Goal: Information Seeking & Learning: Learn about a topic

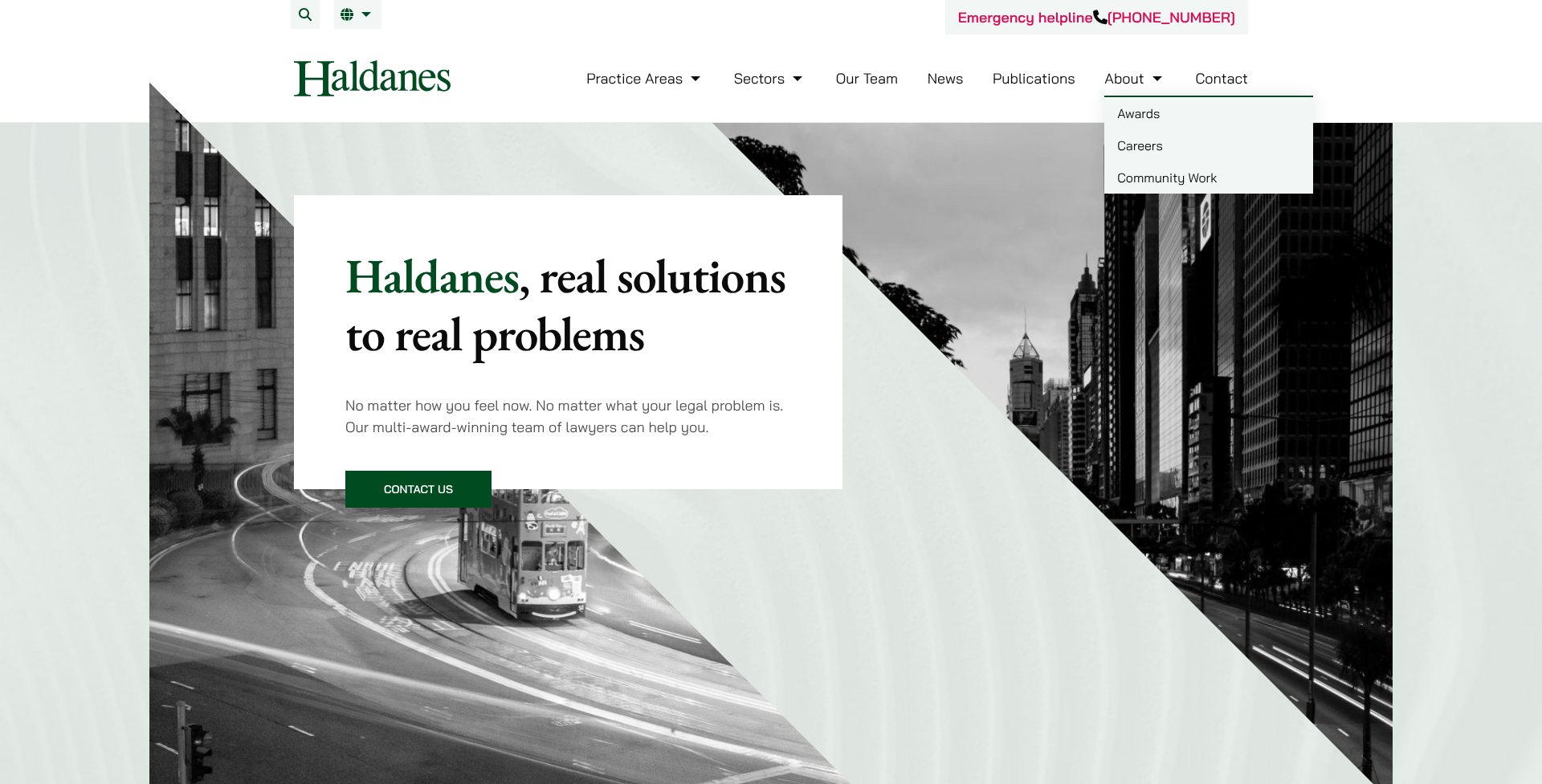
click at [1147, 147] on link "Careers" at bounding box center [1208, 146] width 209 height 32
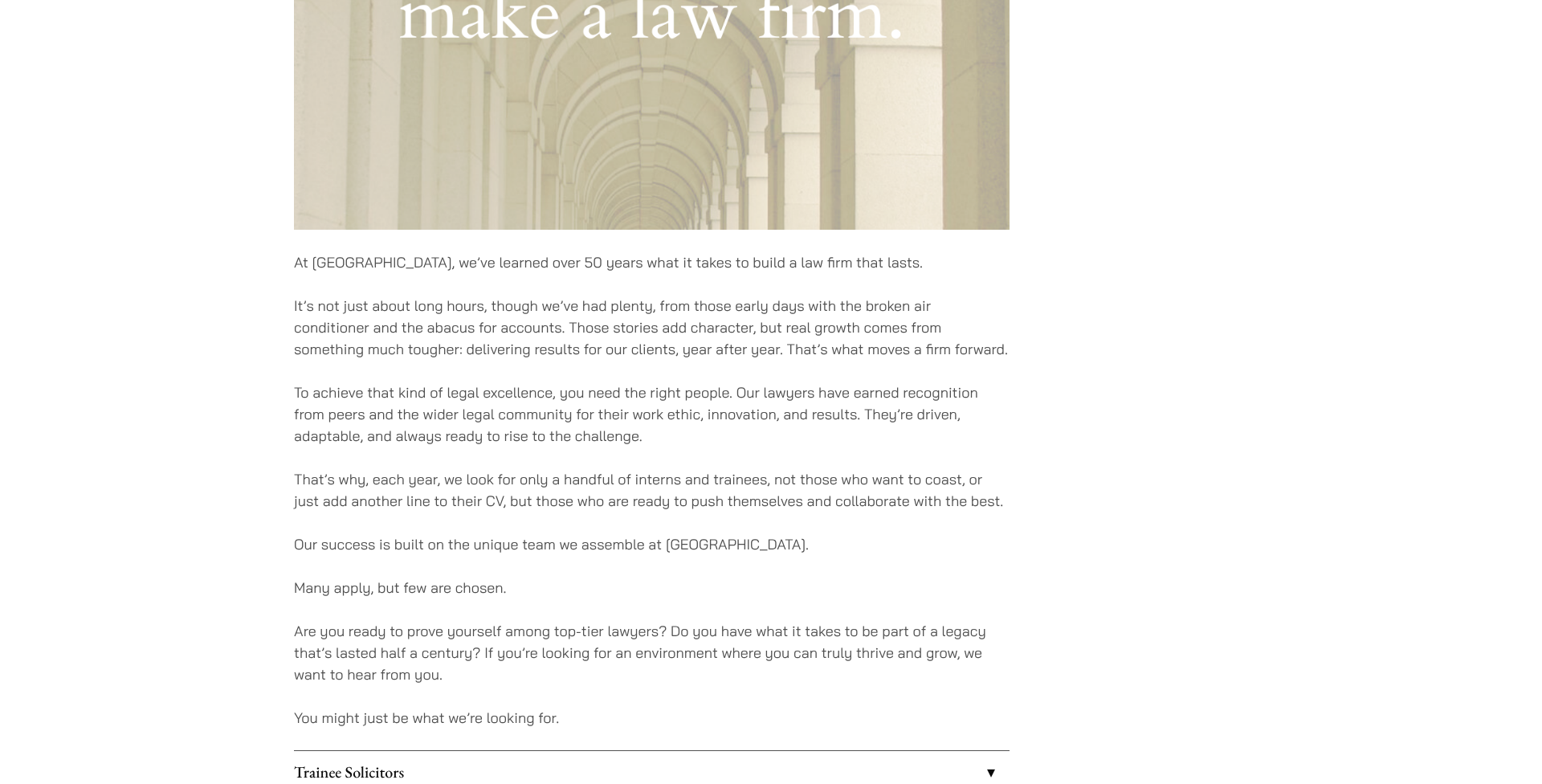
scroll to position [1011, 0]
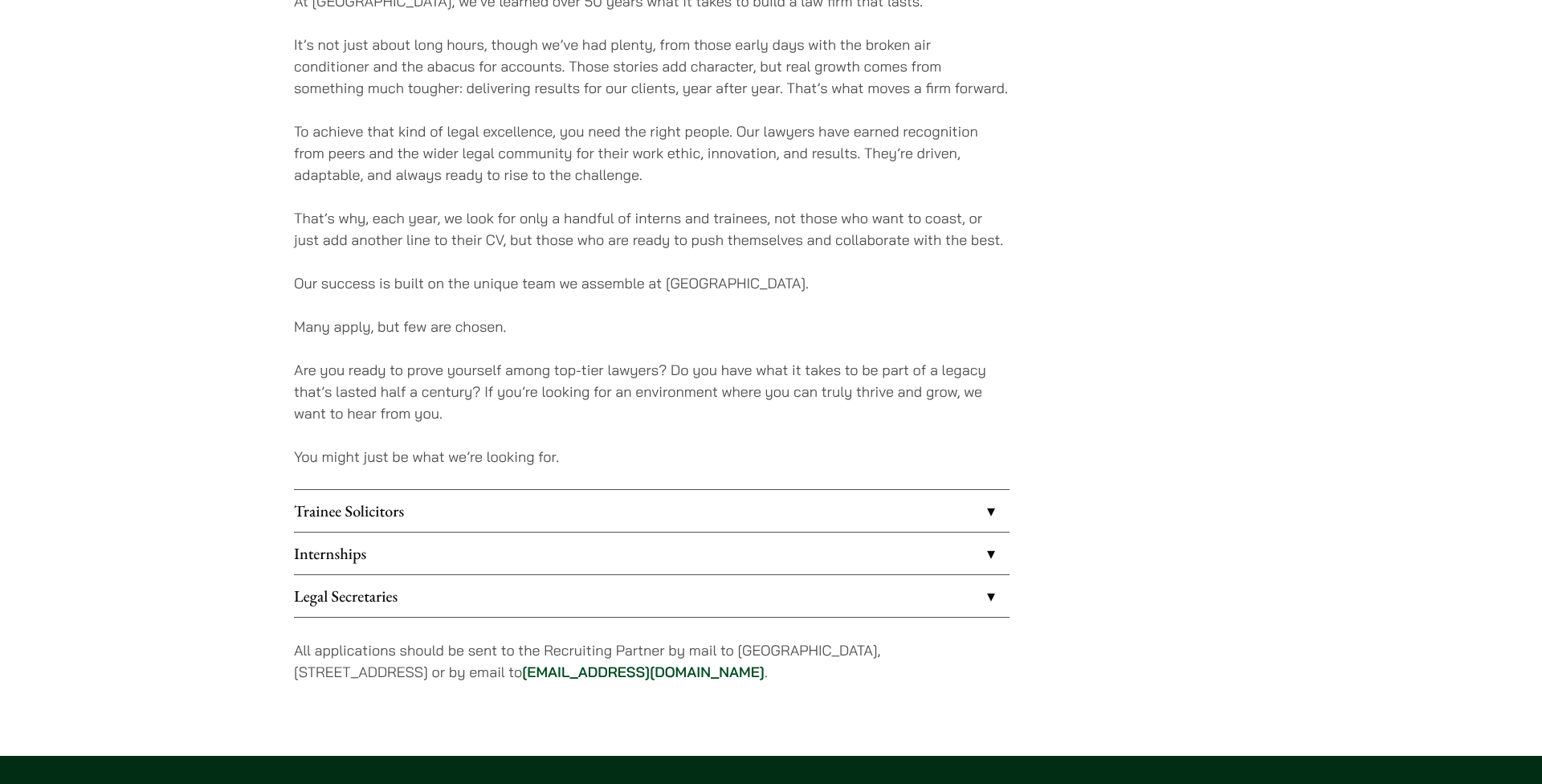
click at [558, 552] on link "Internships" at bounding box center [651, 553] width 716 height 42
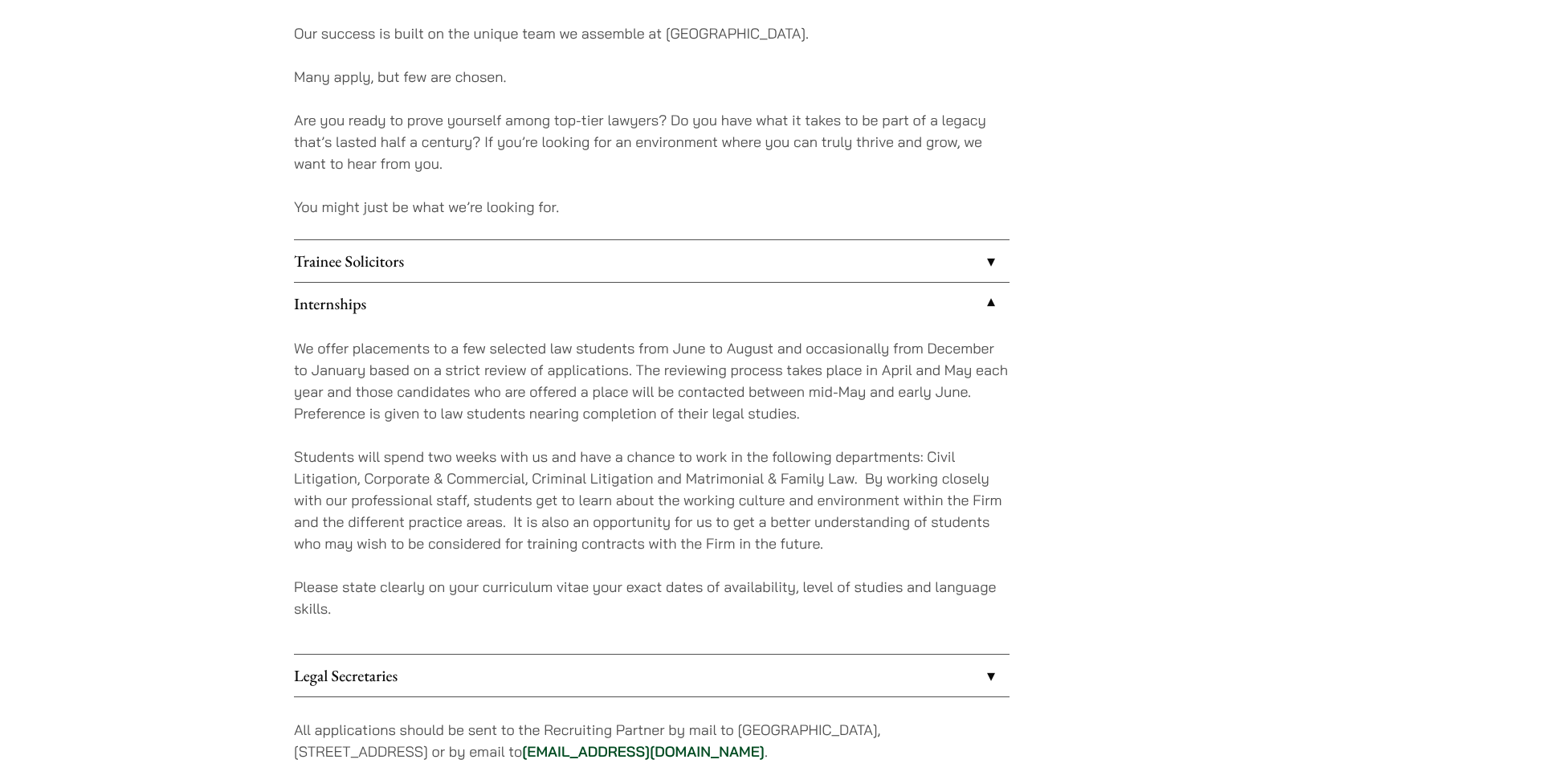
scroll to position [1417, 0]
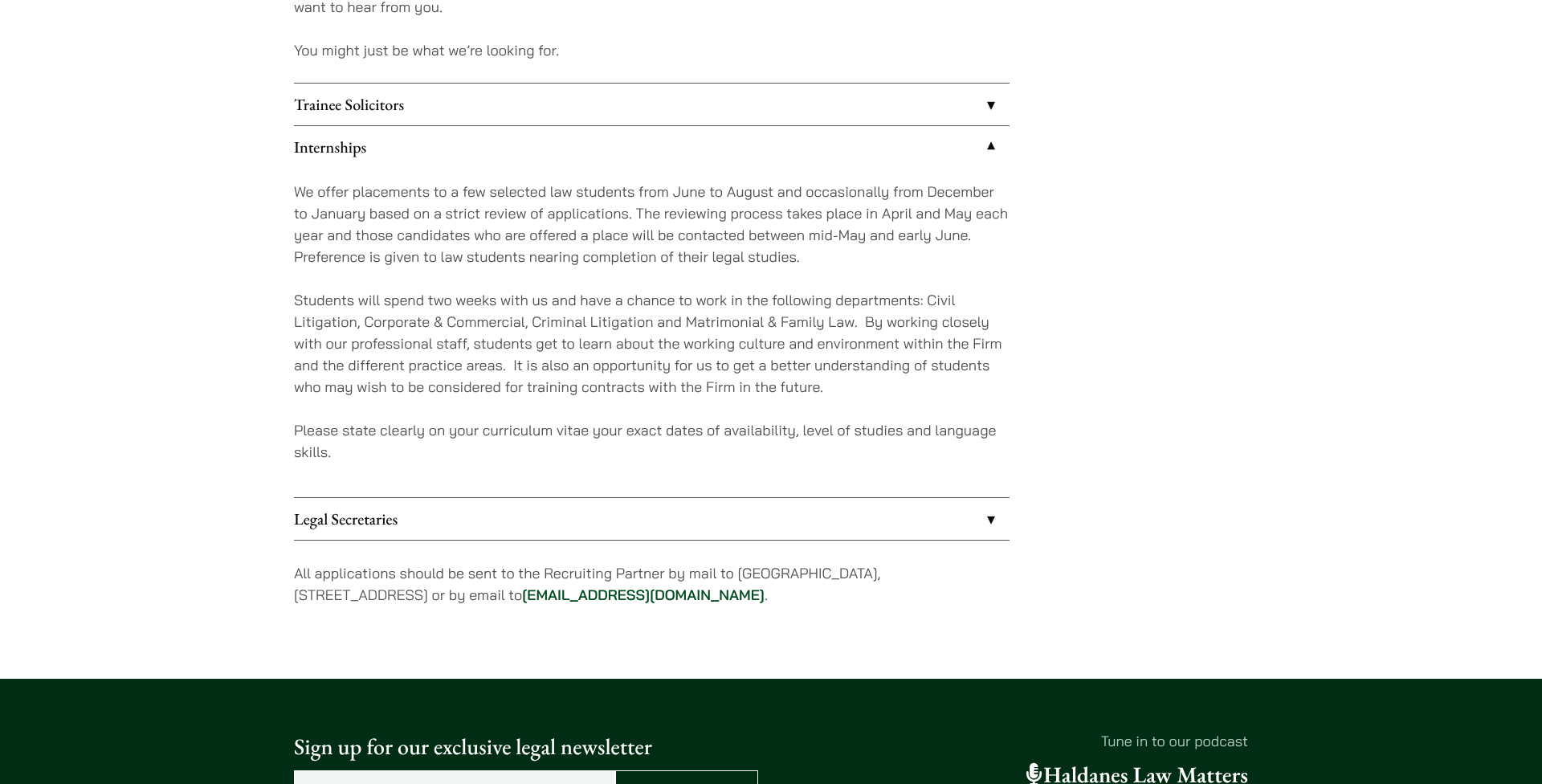
click at [625, 528] on link "Legal Secretaries" at bounding box center [651, 518] width 716 height 42
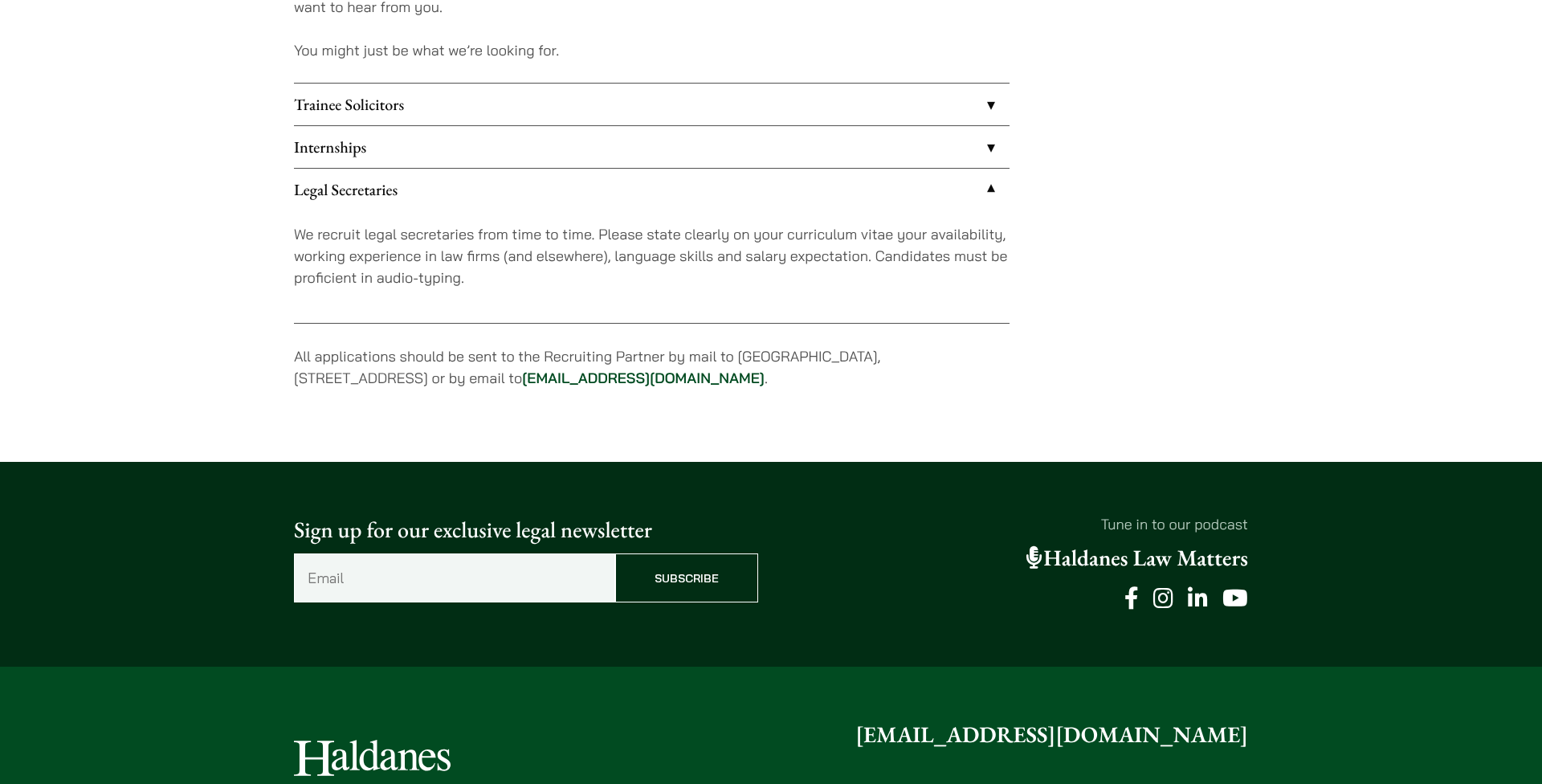
click at [703, 152] on link "Internships" at bounding box center [651, 146] width 716 height 42
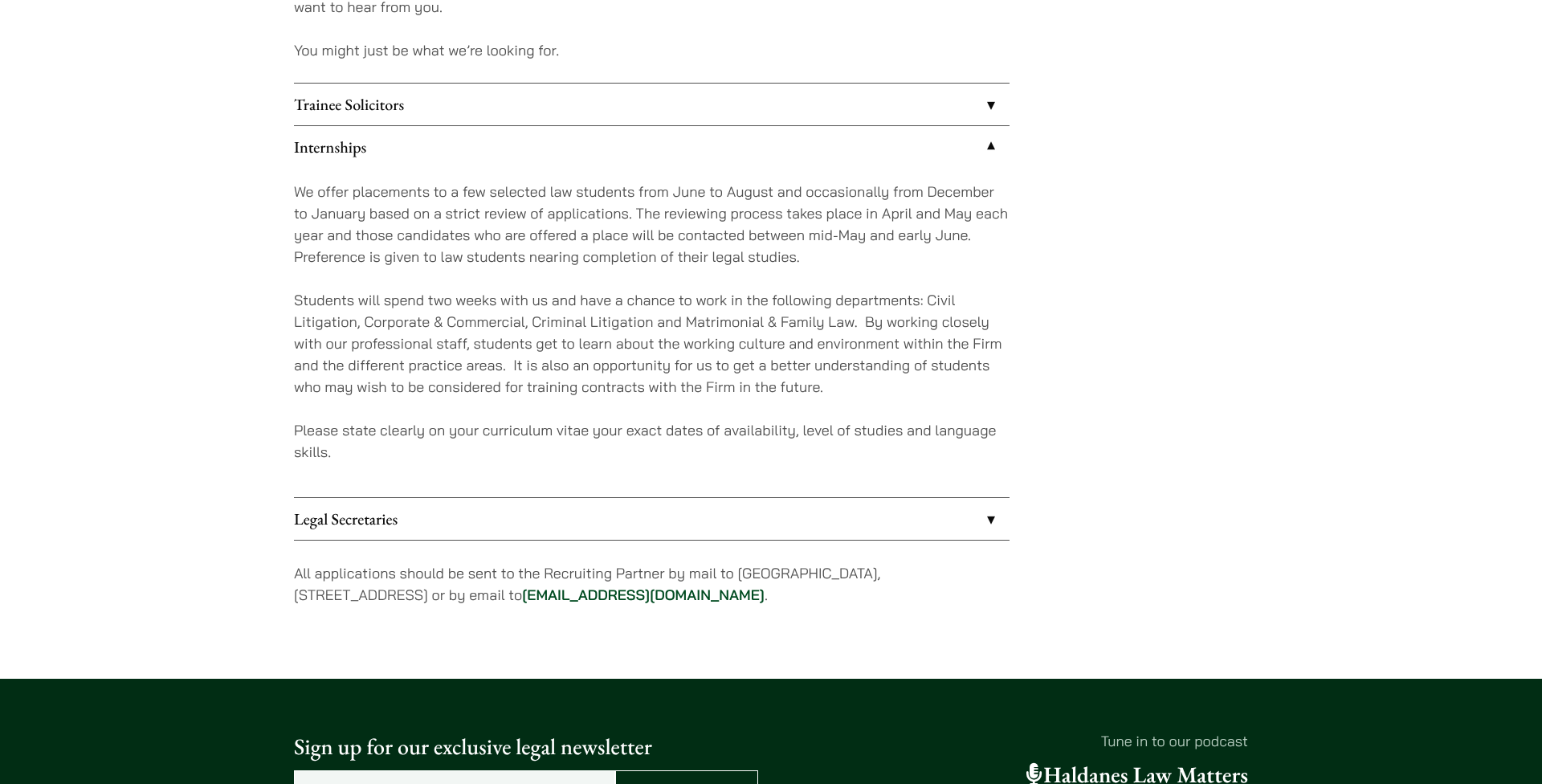
click at [702, 157] on link "Internships" at bounding box center [651, 146] width 716 height 42
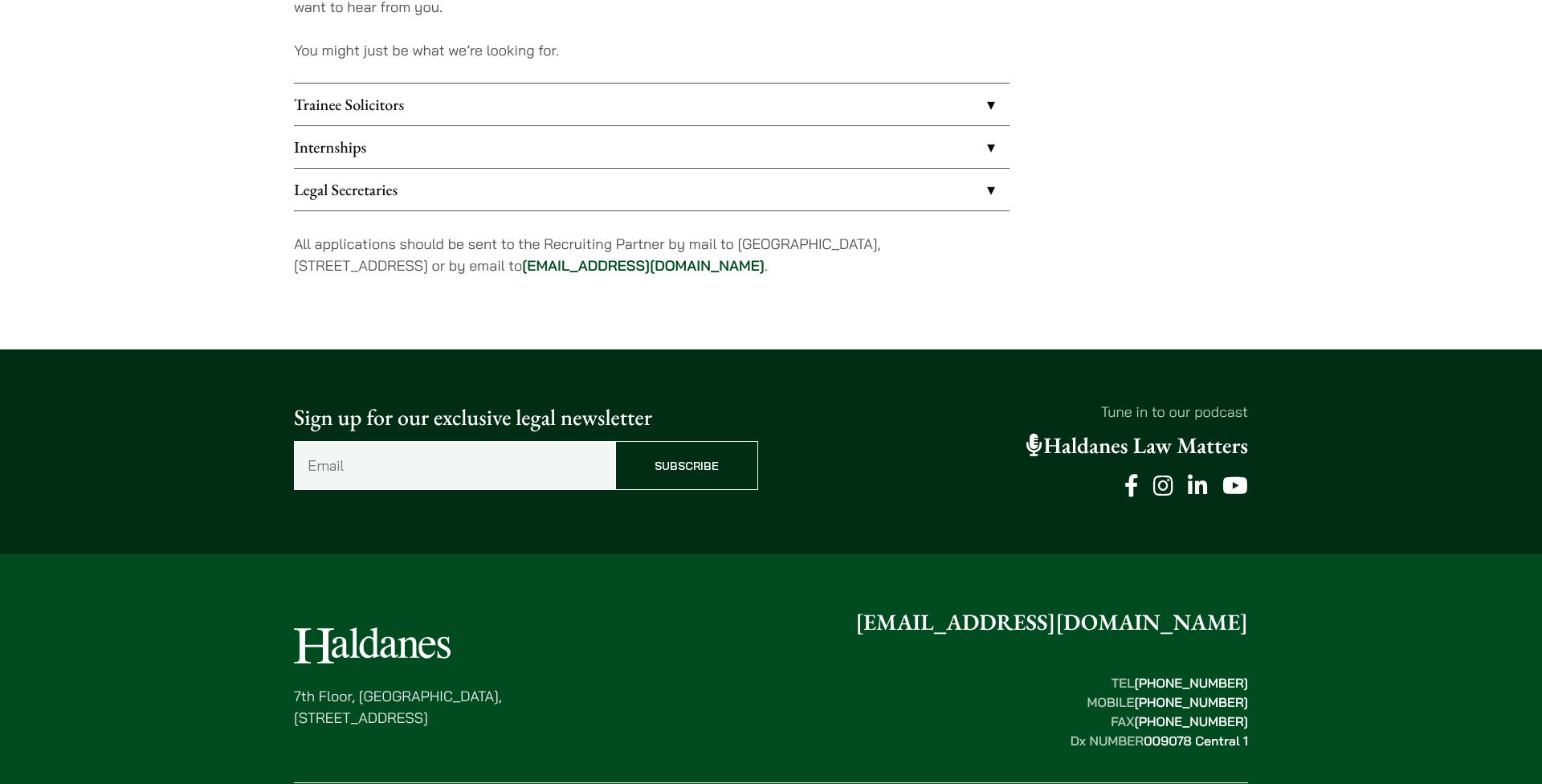
click at [696, 186] on link "Legal Secretaries" at bounding box center [651, 189] width 716 height 42
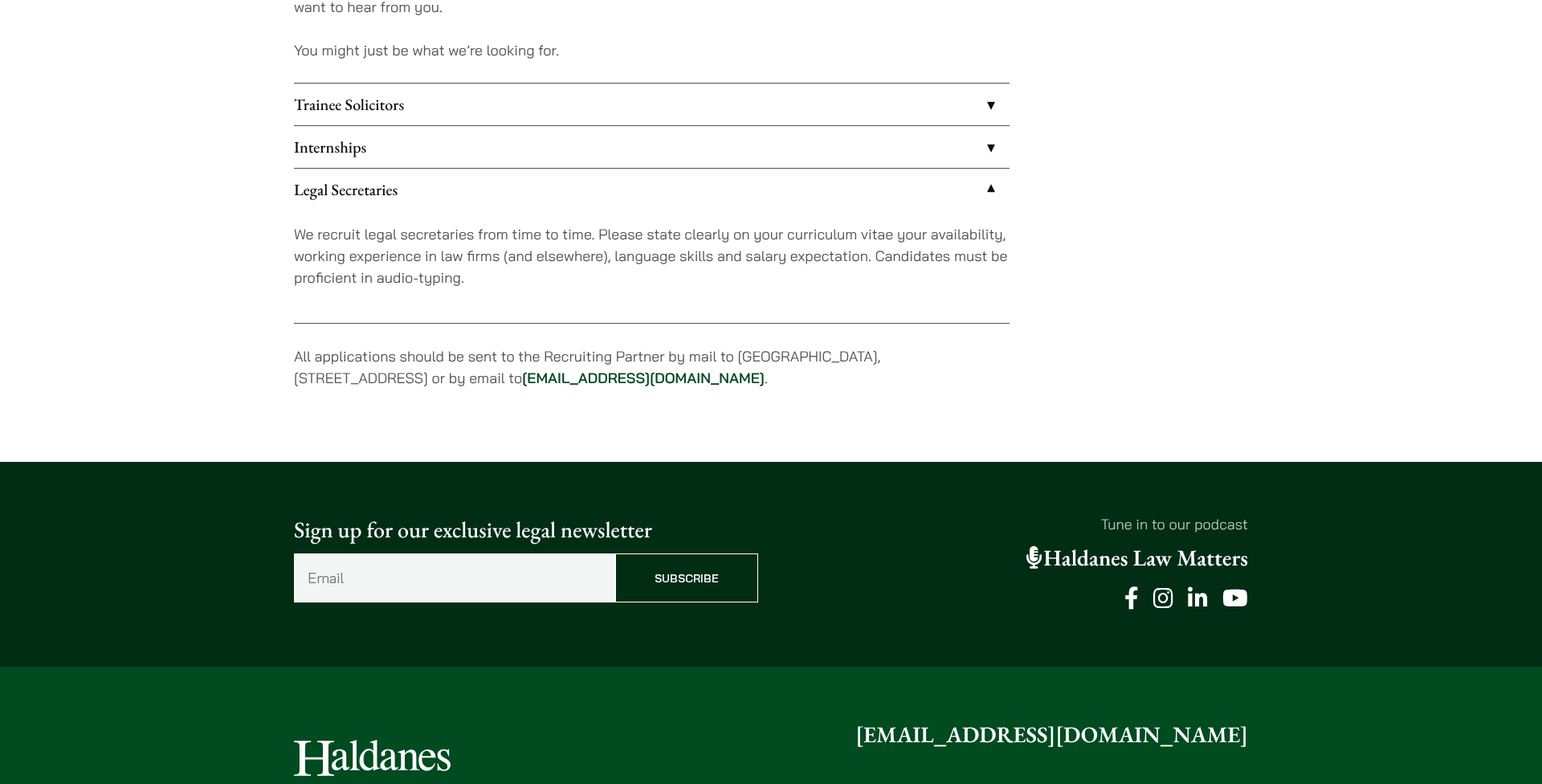
click at [696, 192] on link "Legal Secretaries" at bounding box center [651, 189] width 716 height 42
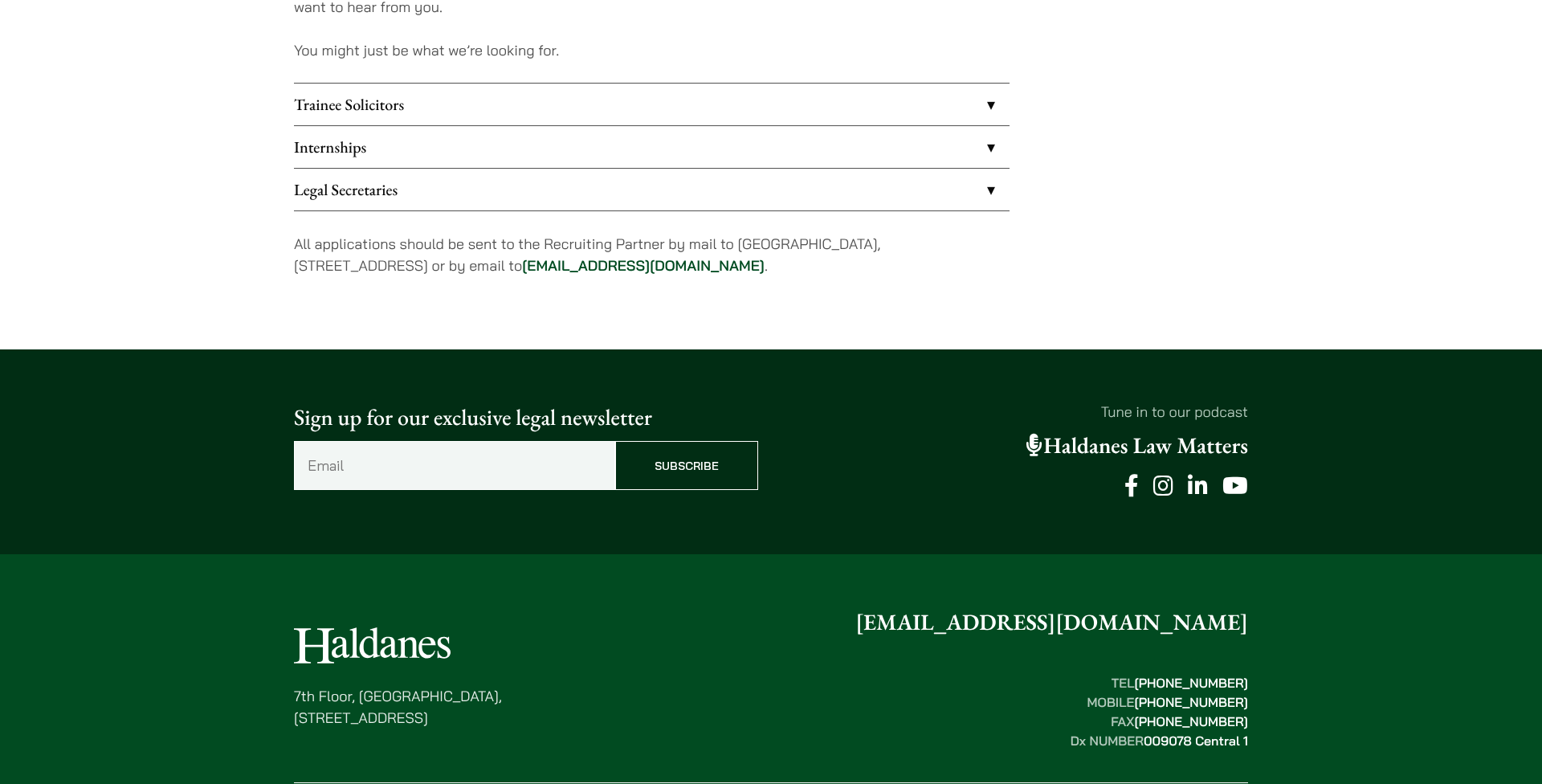
click at [739, 101] on link "Trainee Solicitors" at bounding box center [651, 104] width 716 height 42
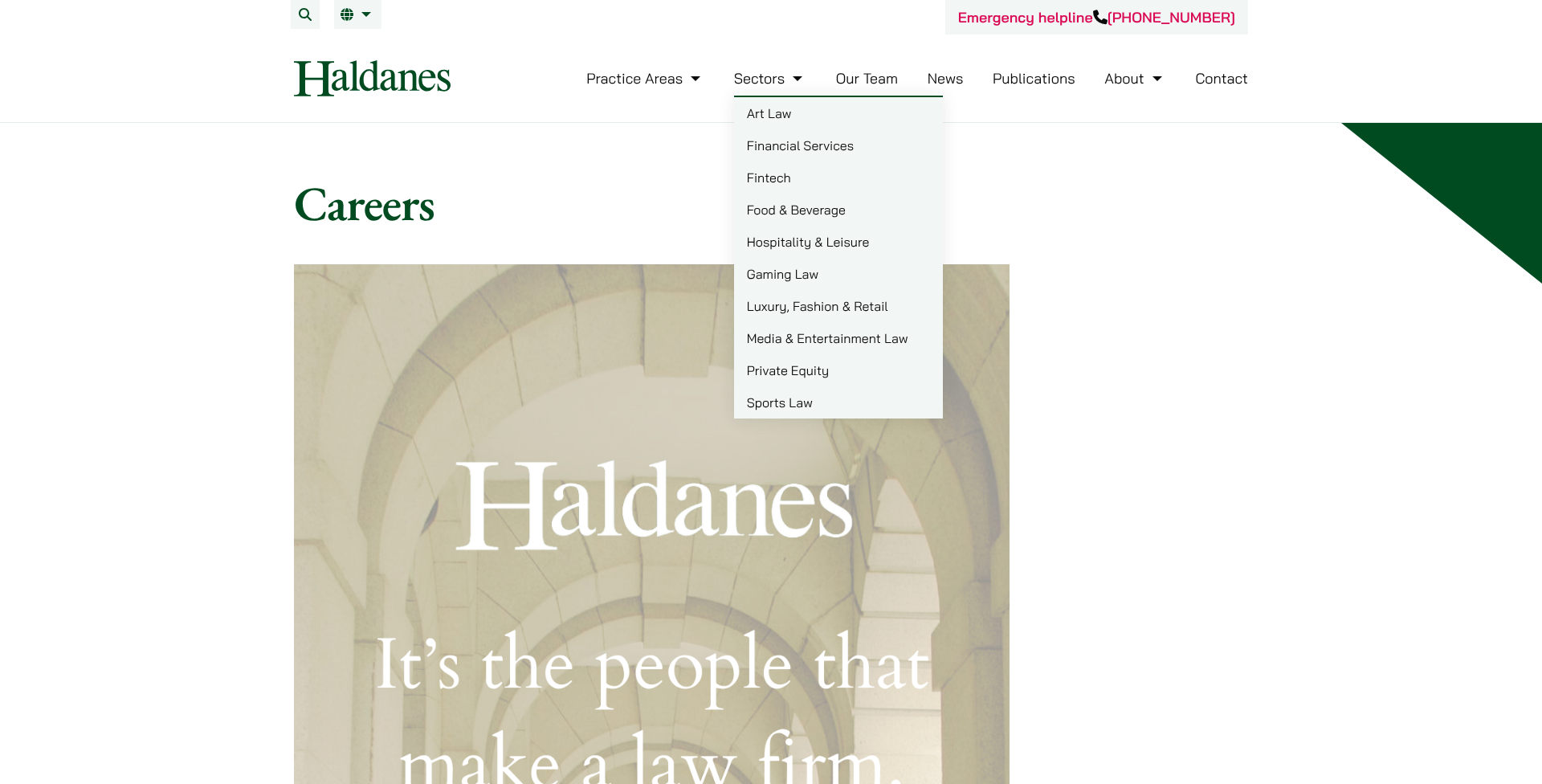
click at [846, 81] on link "Our Team" at bounding box center [867, 78] width 62 height 19
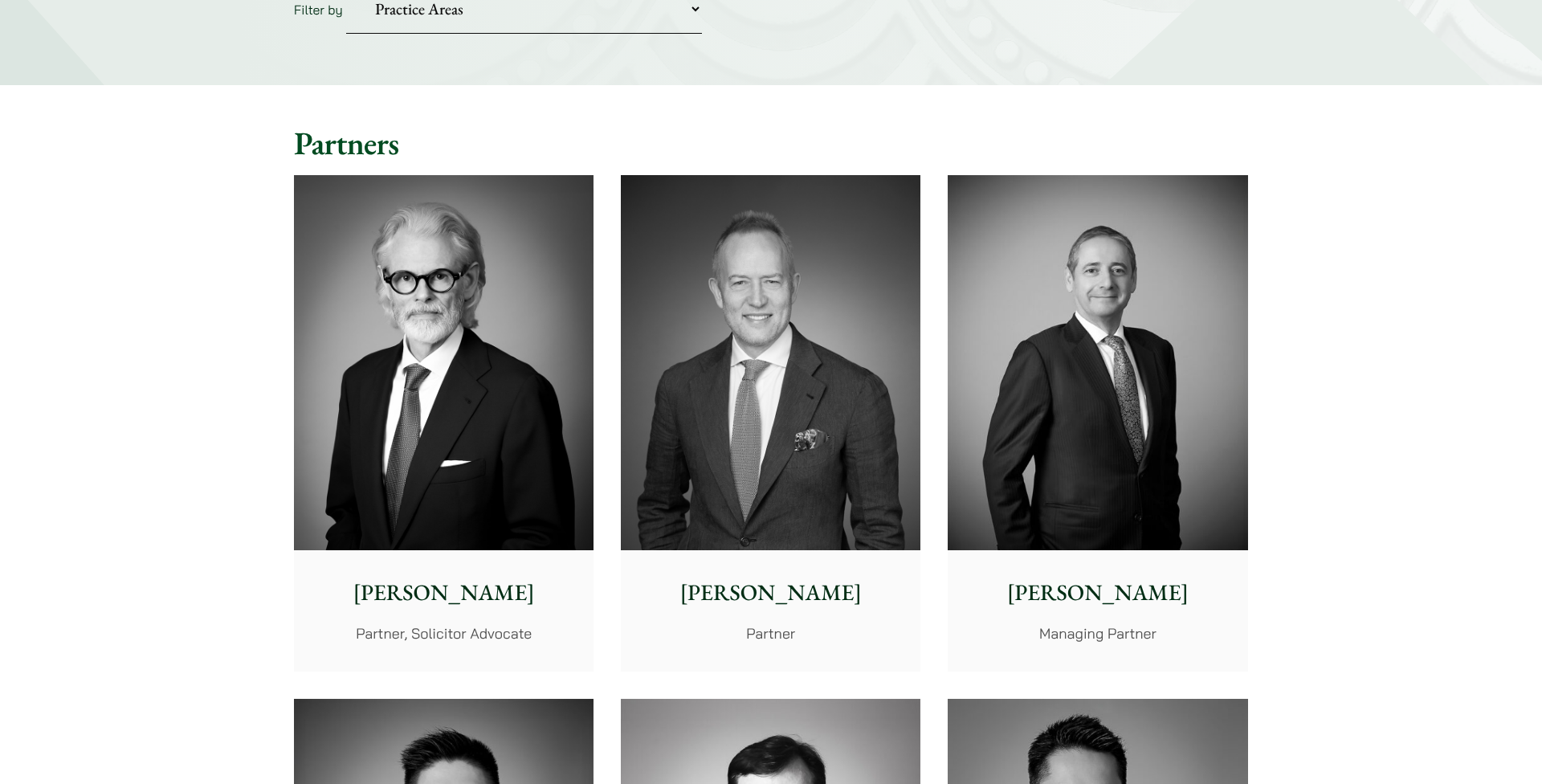
scroll to position [166, 0]
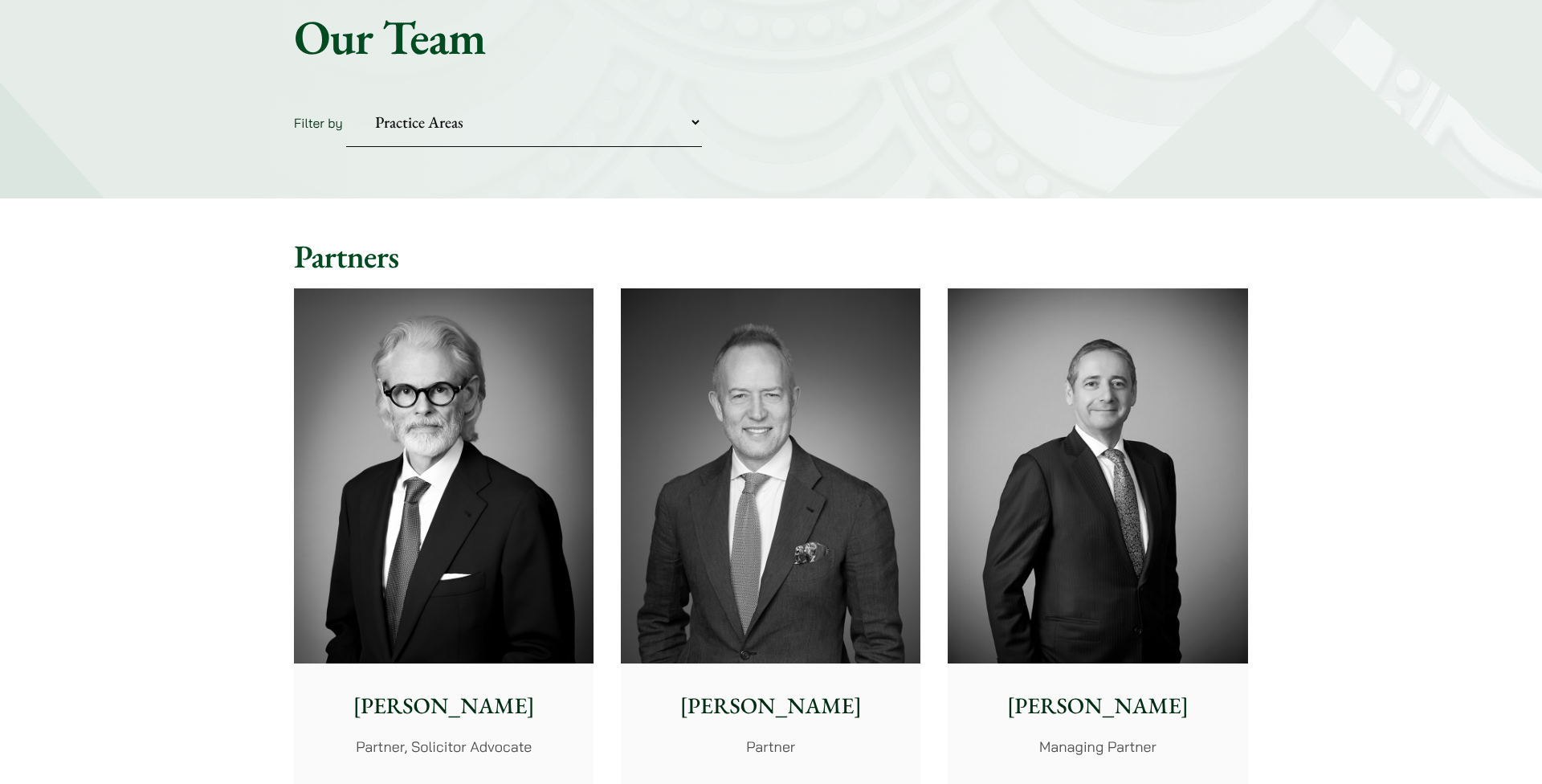
select select "divorce-and-family-law"
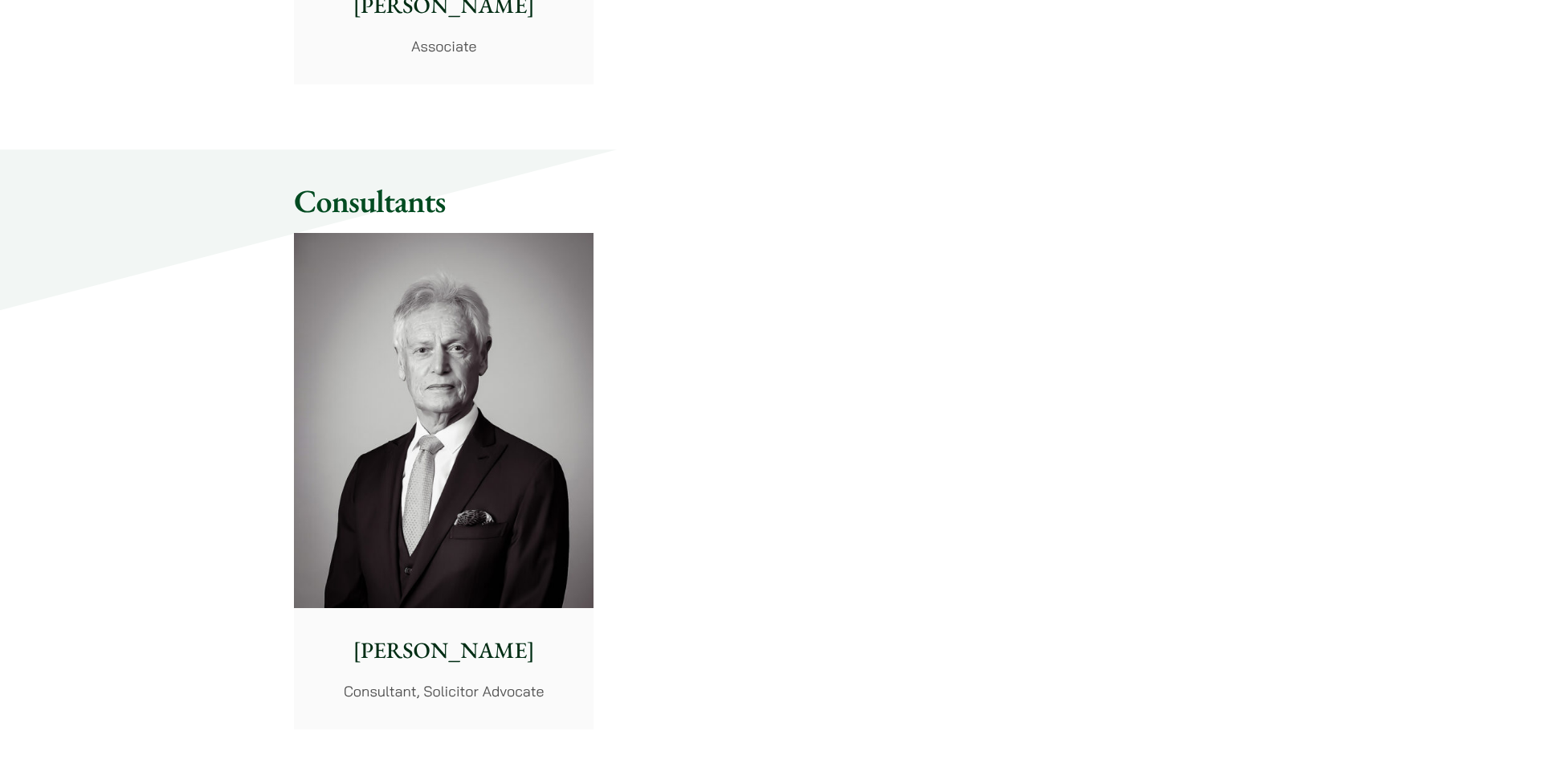
scroll to position [2640, 0]
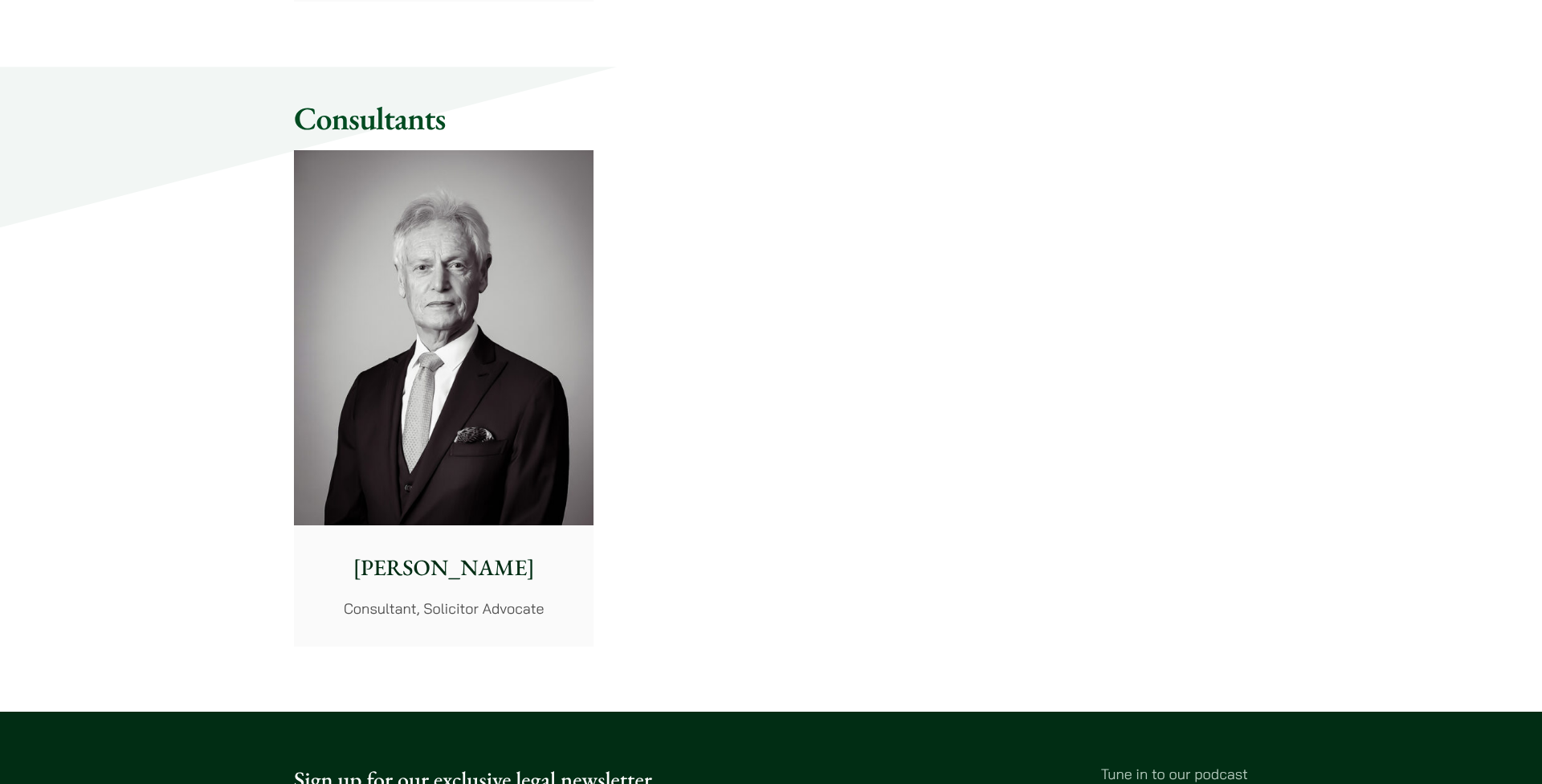
click at [450, 448] on img at bounding box center [444, 337] width 300 height 375
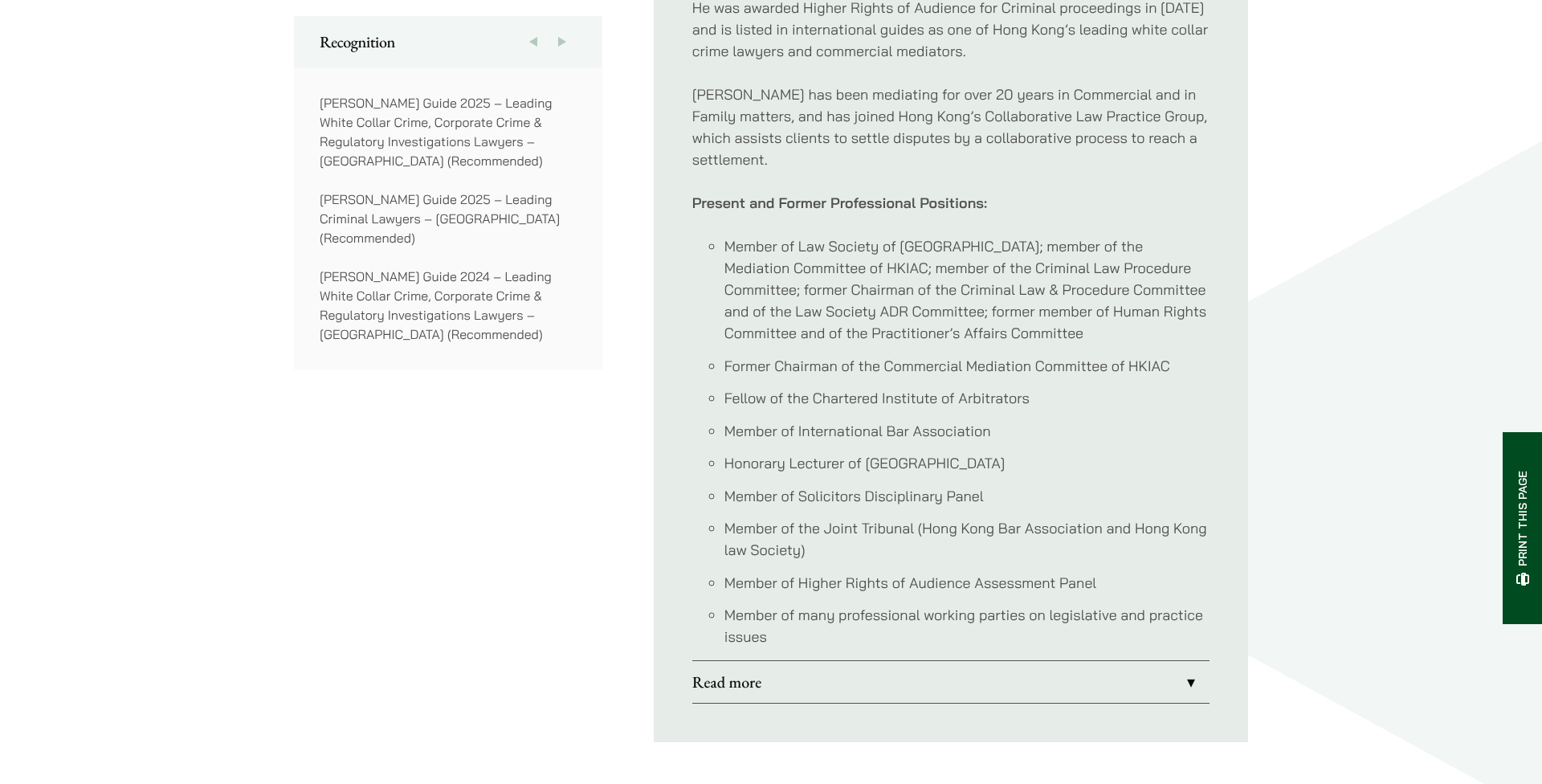
scroll to position [1588, 0]
